Goal: Consume media (video, audio)

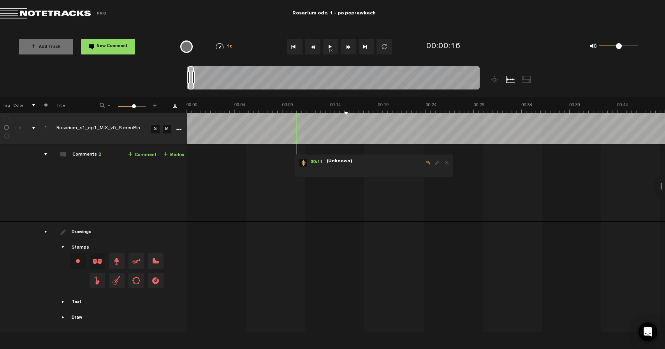
click at [331, 44] on button "1x" at bounding box center [331, 47] width 16 height 16
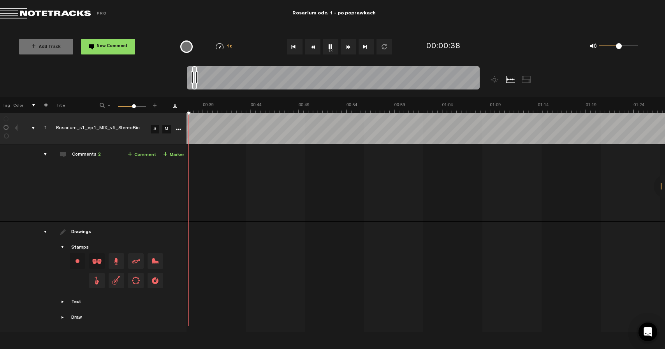
scroll to position [0, 0]
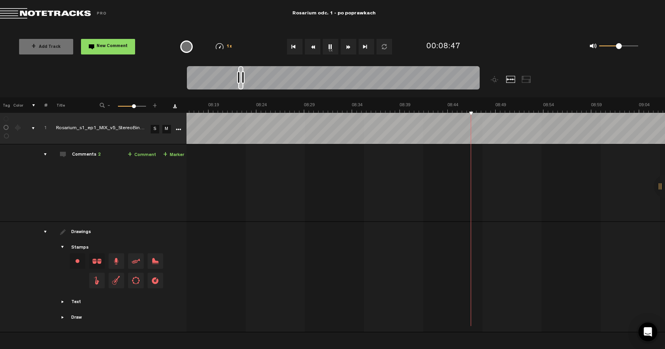
click at [332, 46] on button "1x" at bounding box center [331, 47] width 16 height 16
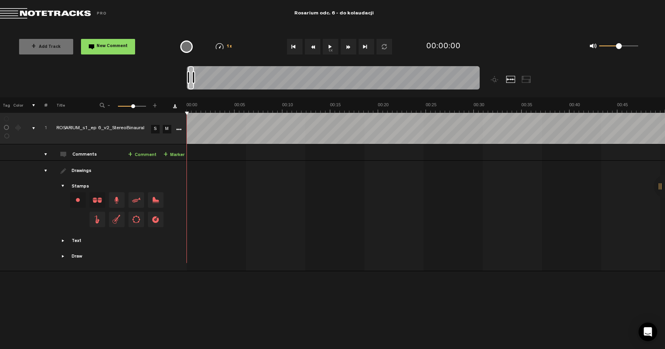
click at [331, 44] on button "1x" at bounding box center [331, 47] width 16 height 16
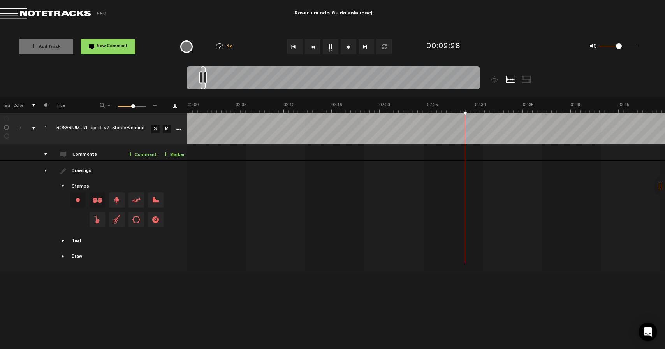
click at [329, 47] on button "1x" at bounding box center [331, 47] width 16 height 16
click at [184, 50] on div "{{ tooltip_message }}" at bounding box center [186, 46] width 12 height 12
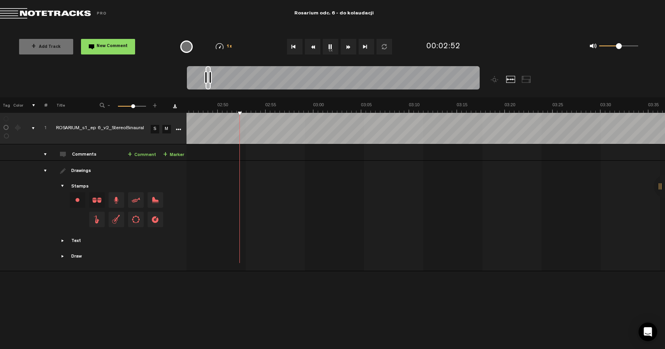
scroll to position [0, 0]
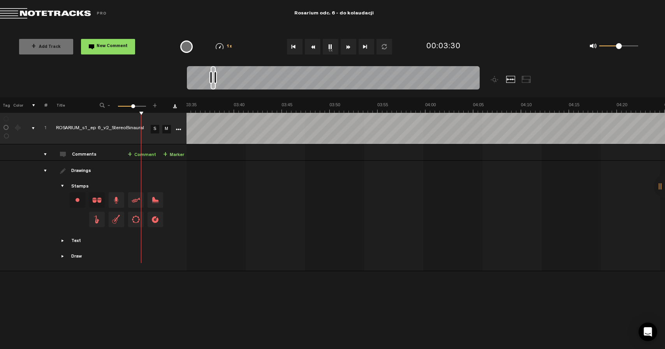
scroll to position [0, 1966]
click at [328, 46] on button "1x" at bounding box center [331, 47] width 16 height 16
